Goal: Navigation & Orientation: Go to known website

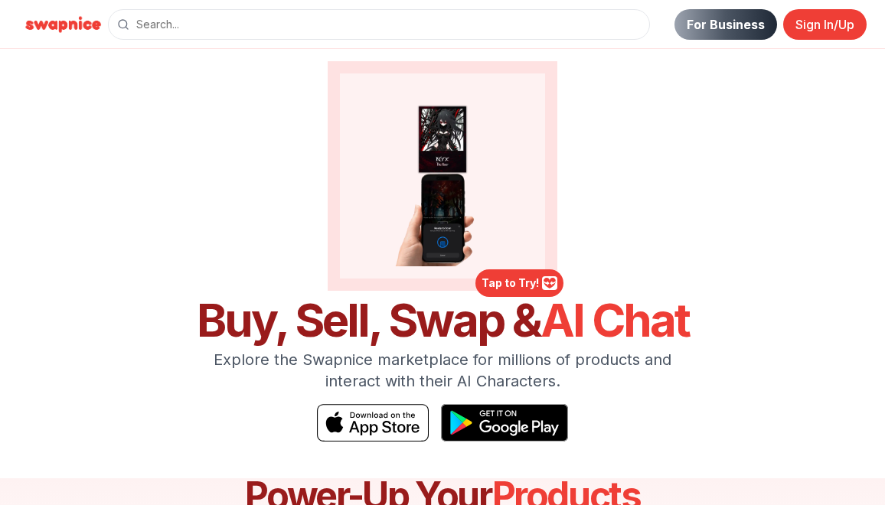
click at [57, 28] on img at bounding box center [63, 24] width 90 height 24
click at [740, 31] on link "For Business" at bounding box center [725, 24] width 103 height 31
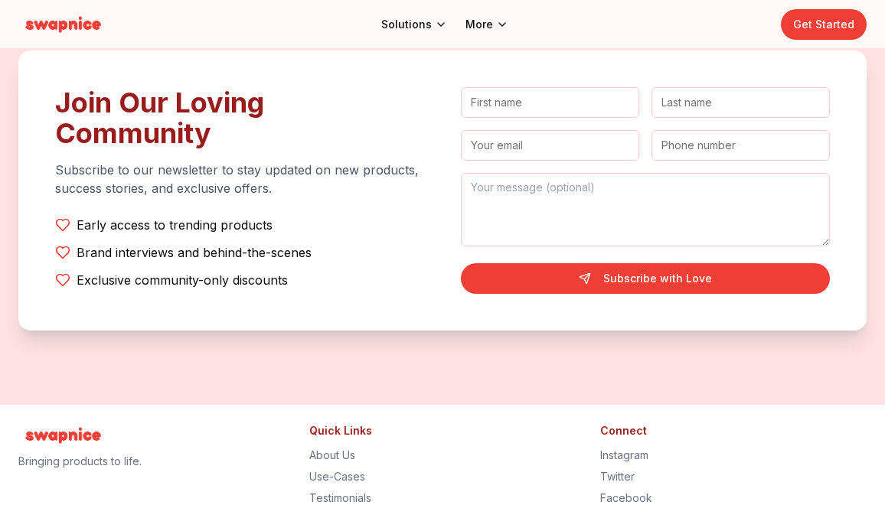
scroll to position [8703, 0]
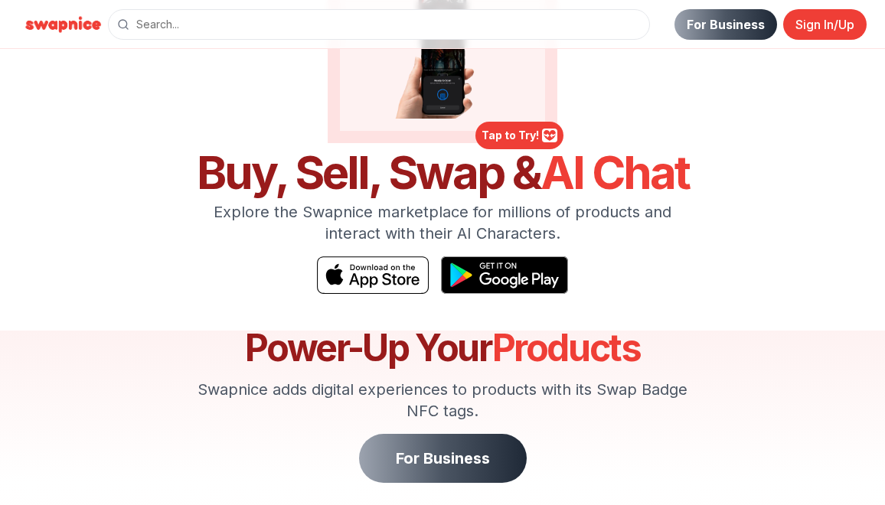
scroll to position [148, 0]
